Goal: Task Accomplishment & Management: Complete application form

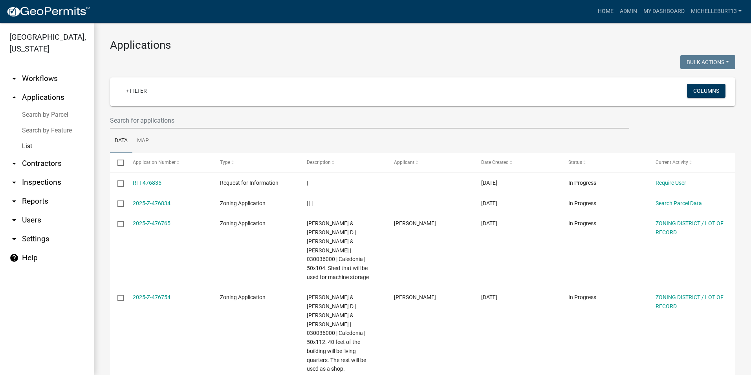
select select "3: 100"
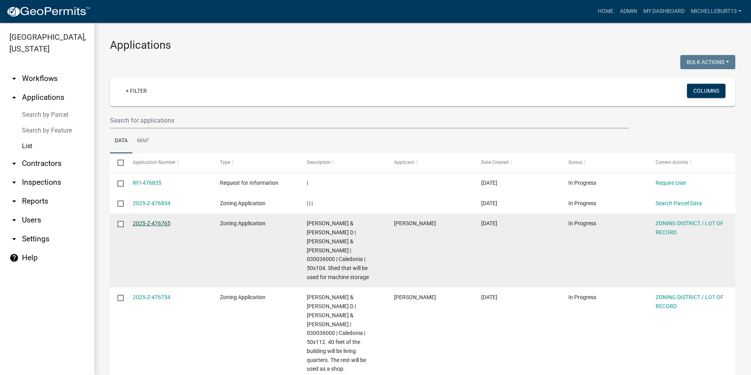
click at [165, 222] on link "2025-Z-476765" at bounding box center [152, 223] width 38 height 6
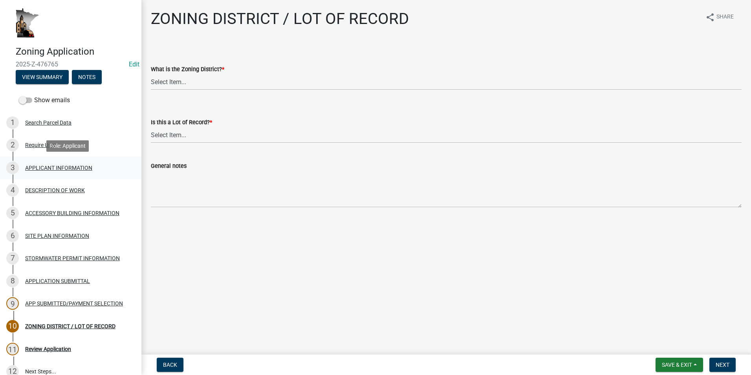
click at [40, 172] on div "3 APPLICANT INFORMATION" at bounding box center [67, 167] width 123 height 13
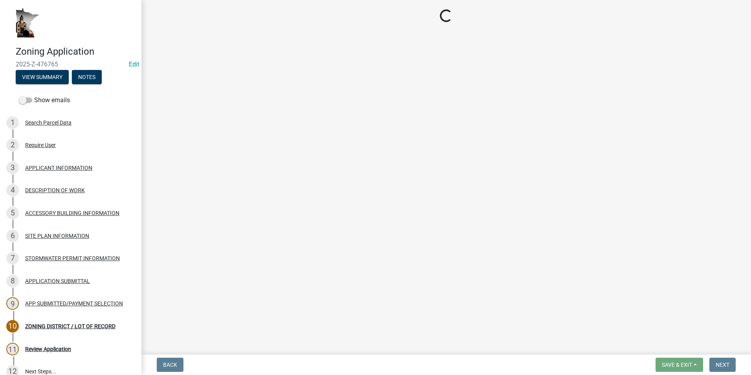
select select "3be5659b-6009-4b6d-bf31-975e417d46ce"
select select "d418ee59-edcf-45bb-b97d-869e37c126ed"
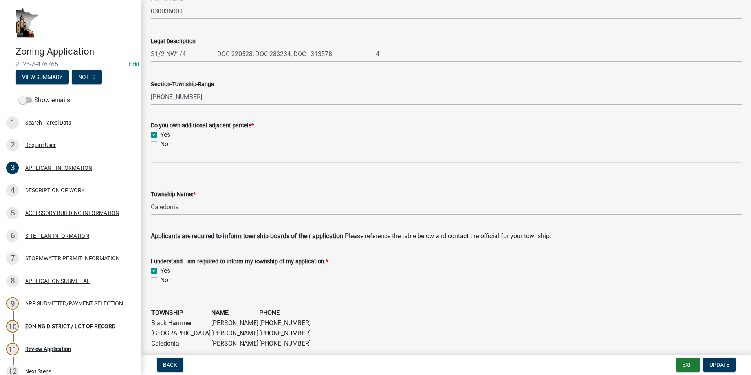
scroll to position [393, 0]
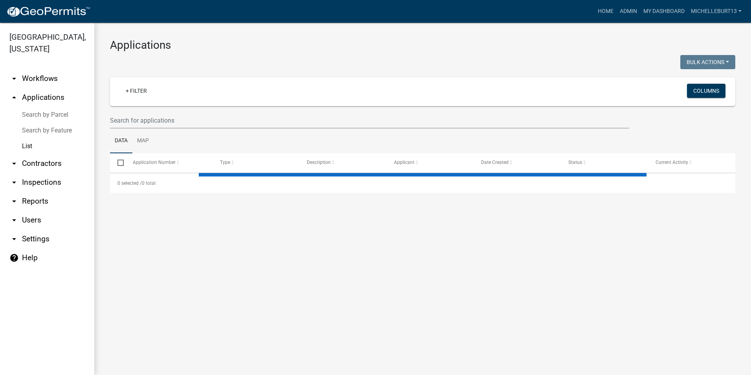
select select "3: 100"
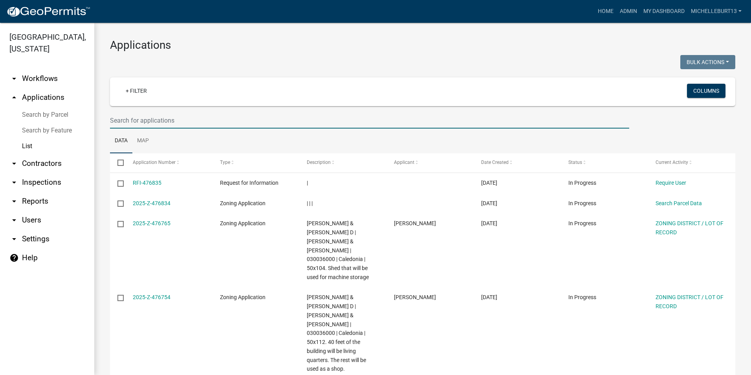
click at [164, 117] on input "text" at bounding box center [369, 120] width 519 height 16
type input "feldmeier"
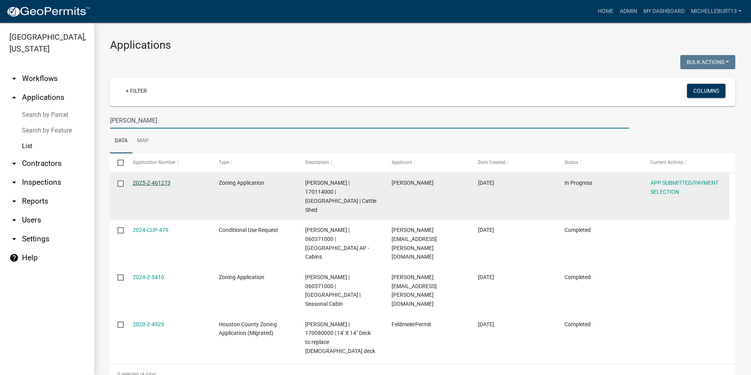
click at [162, 179] on link "2025-Z-461273" at bounding box center [152, 182] width 38 height 6
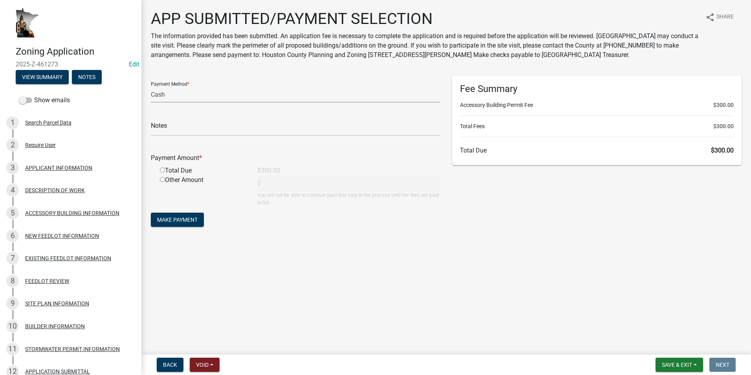
click at [200, 95] on select "Credit Card POS Check Cash" at bounding box center [295, 94] width 289 height 16
select select "1: 0"
click at [151, 86] on select "Credit Card POS Check Cash" at bounding box center [295, 94] width 289 height 16
click at [196, 126] on input "text" at bounding box center [295, 128] width 289 height 16
type input "7660"
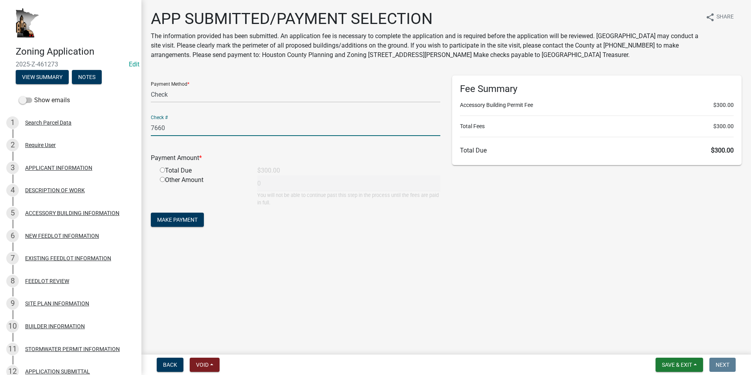
click at [163, 169] on input "radio" at bounding box center [162, 169] width 5 height 5
radio input "true"
type input "300"
click at [179, 218] on span "Make Payment" at bounding box center [177, 219] width 40 height 6
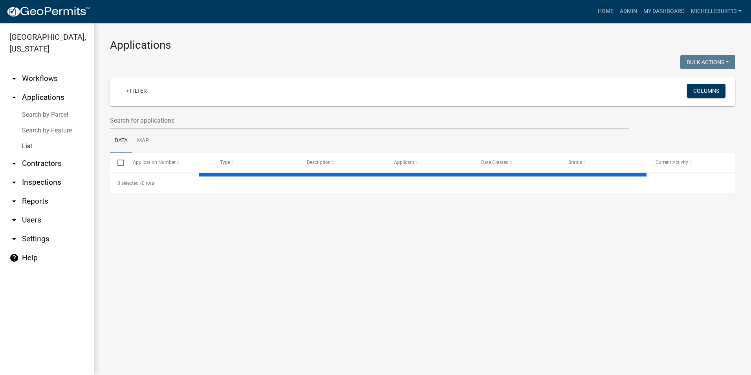
select select "3: 100"
